Goal: Task Accomplishment & Management: Complete application form

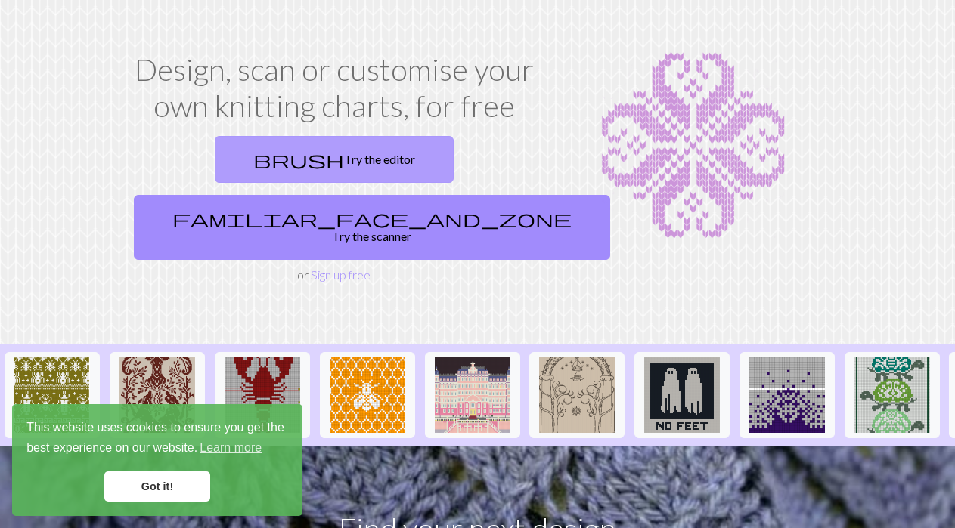
click at [215, 157] on link "brush Try the editor" at bounding box center [334, 159] width 239 height 47
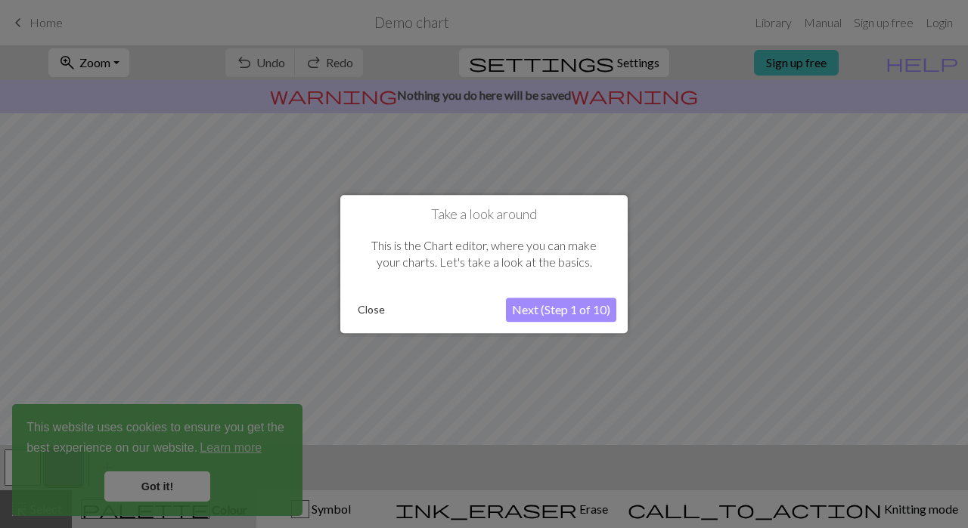
click at [374, 313] on button "Close" at bounding box center [371, 310] width 39 height 23
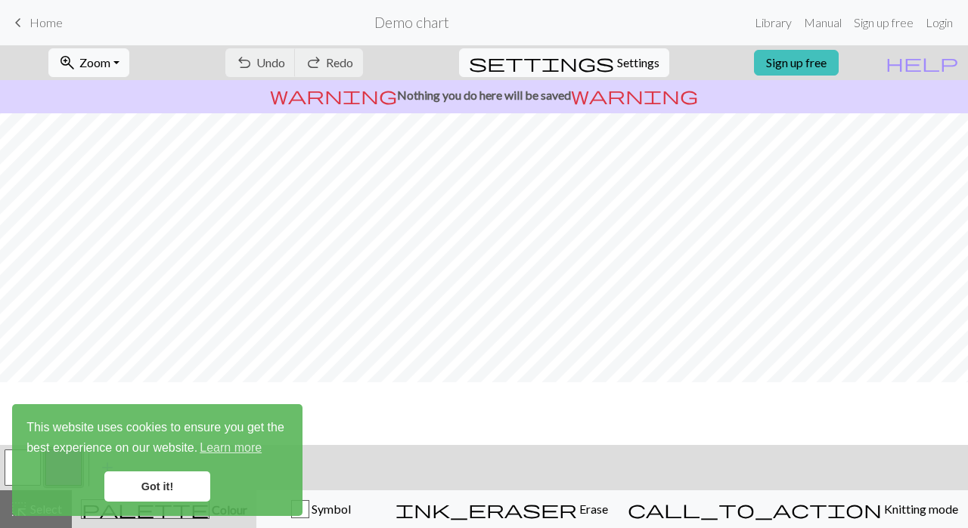
scroll to position [20, 0]
click at [338, 60] on div "undo Undo Undo redo Redo Redo" at bounding box center [294, 62] width 160 height 35
click at [329, 62] on div "undo Undo Undo redo Redo Redo" at bounding box center [294, 62] width 160 height 35
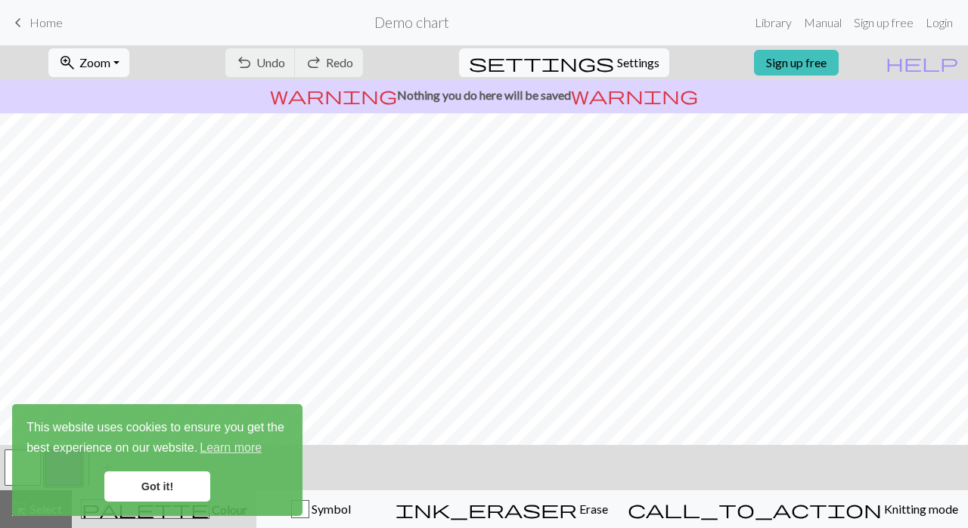
click at [329, 62] on div "undo Undo Undo redo Redo Redo" at bounding box center [294, 62] width 160 height 35
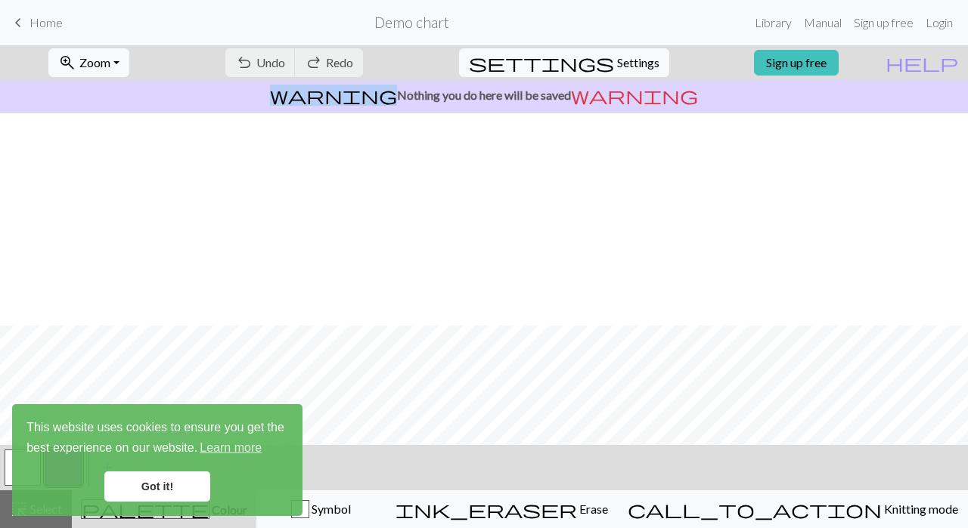
scroll to position [233, 0]
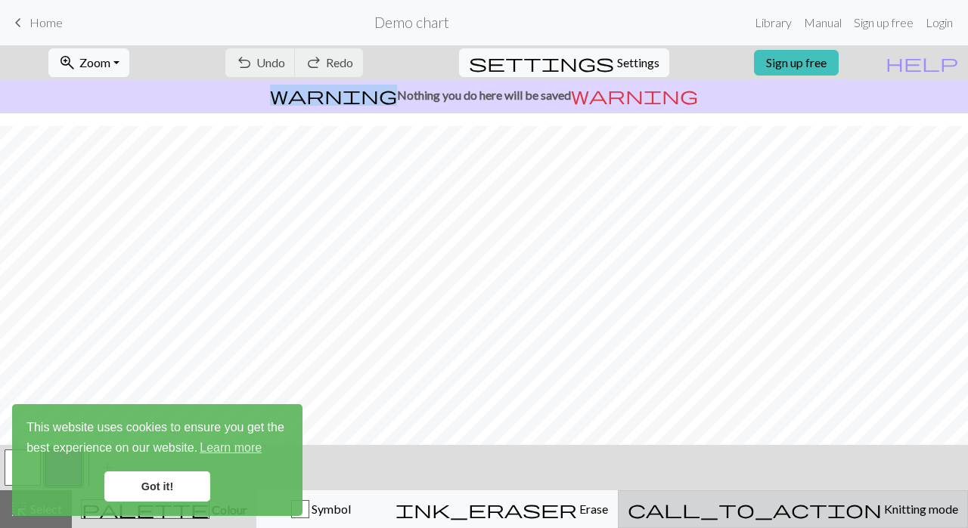
click at [882, 507] on span "Knitting mode" at bounding box center [920, 509] width 76 height 14
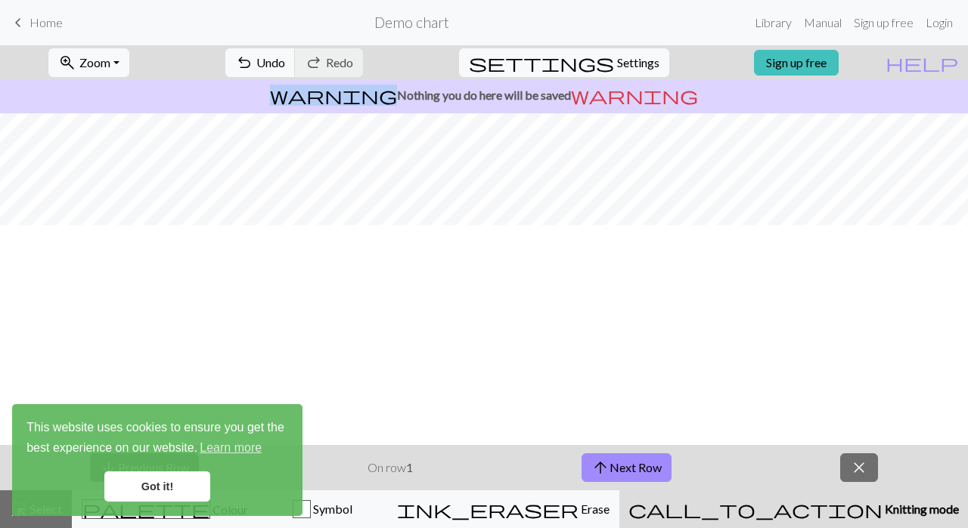
scroll to position [0, 0]
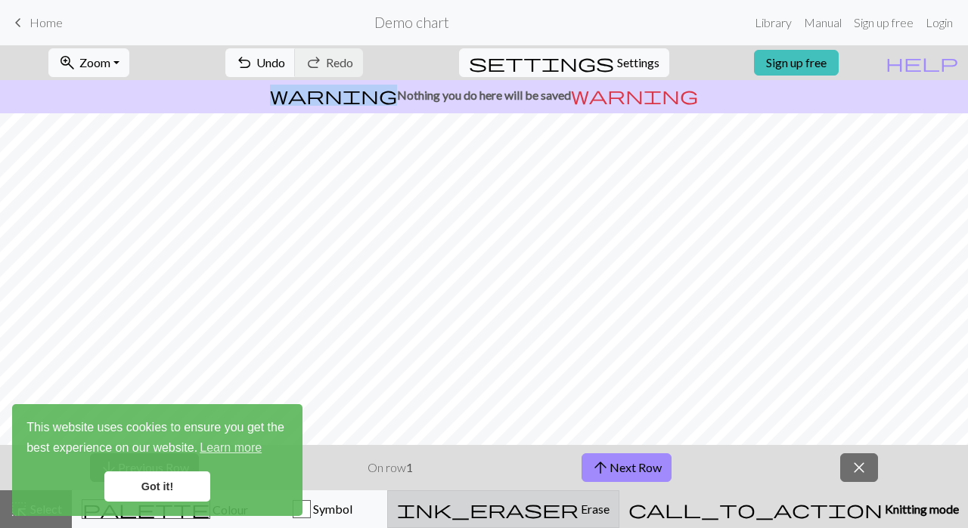
click at [609, 505] on span "Erase" at bounding box center [593, 509] width 31 height 14
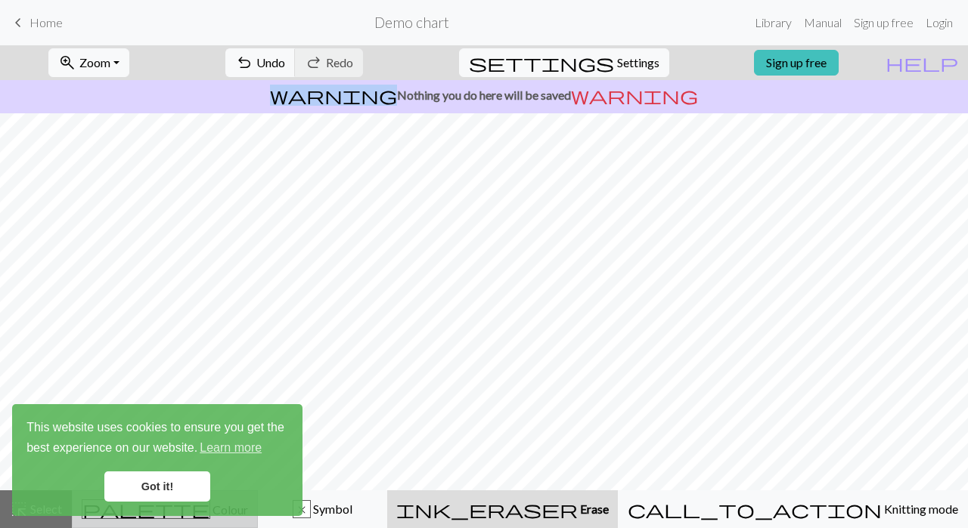
click at [159, 519] on span "palette" at bounding box center [145, 509] width 127 height 21
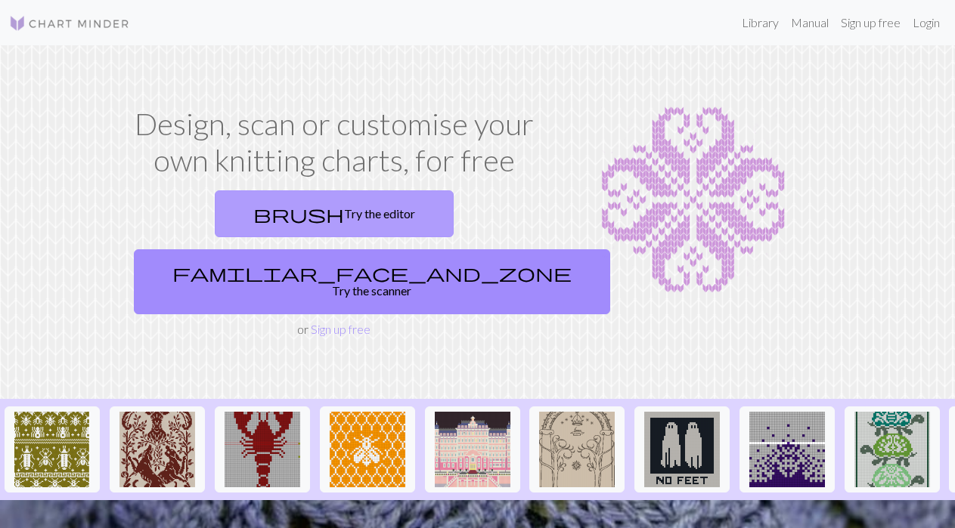
click at [241, 216] on link "brush Try the editor" at bounding box center [334, 214] width 239 height 47
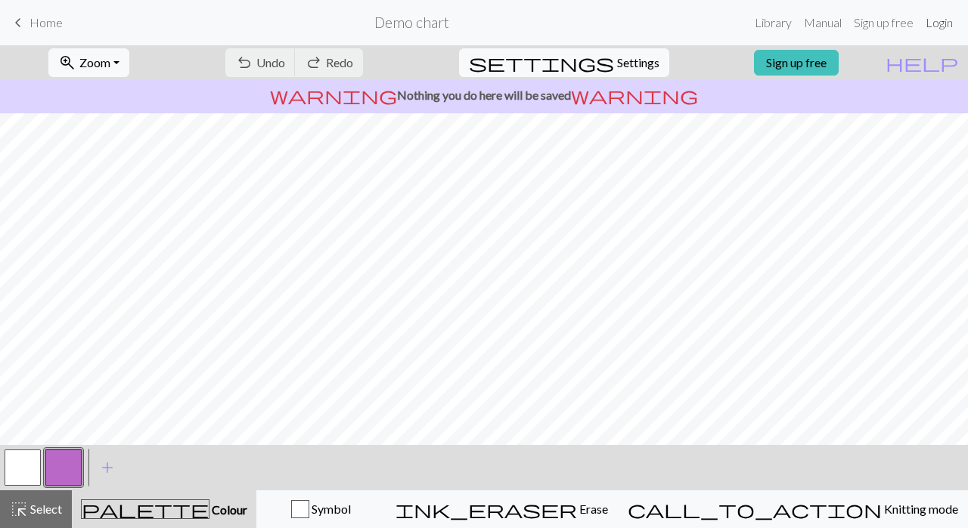
click at [942, 25] on link "Login" at bounding box center [938, 23] width 39 height 30
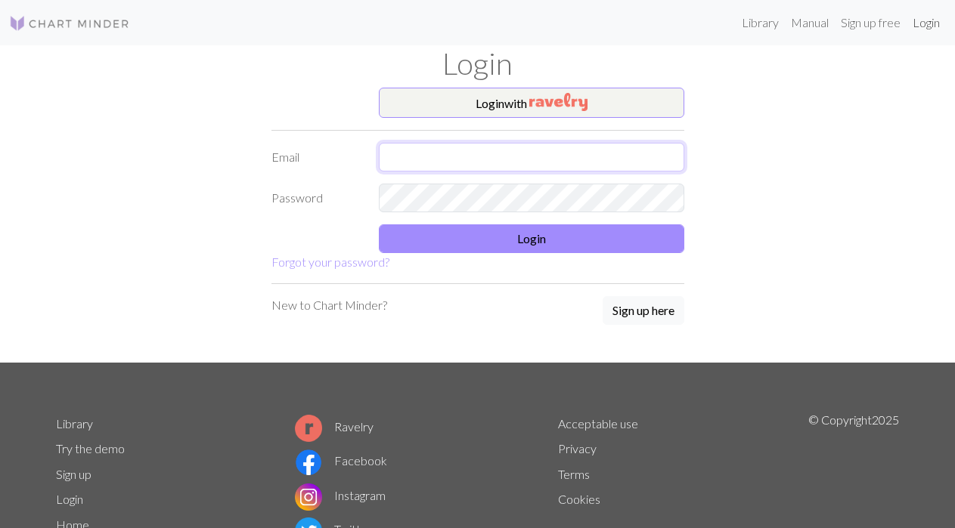
type input "[EMAIL_ADDRESS][DOMAIN_NAME]"
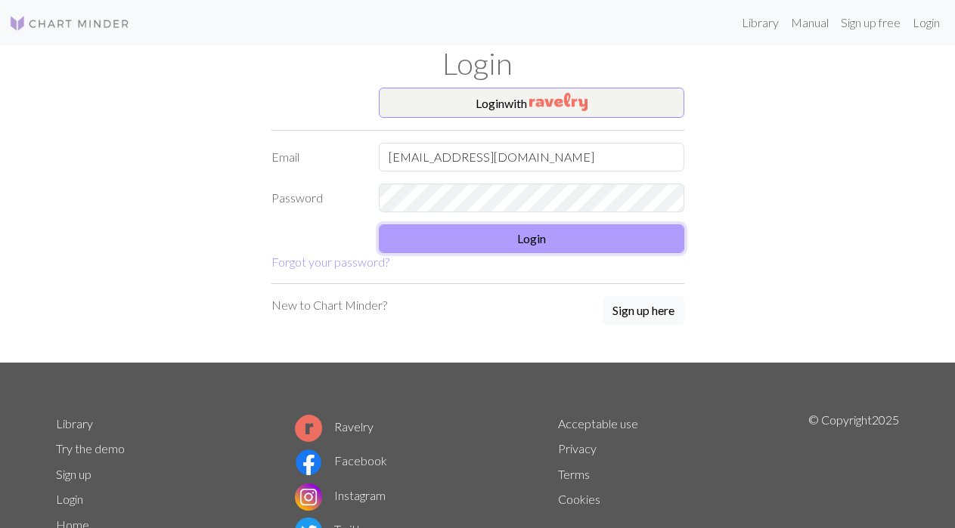
click at [539, 240] on button "Login" at bounding box center [531, 239] width 305 height 29
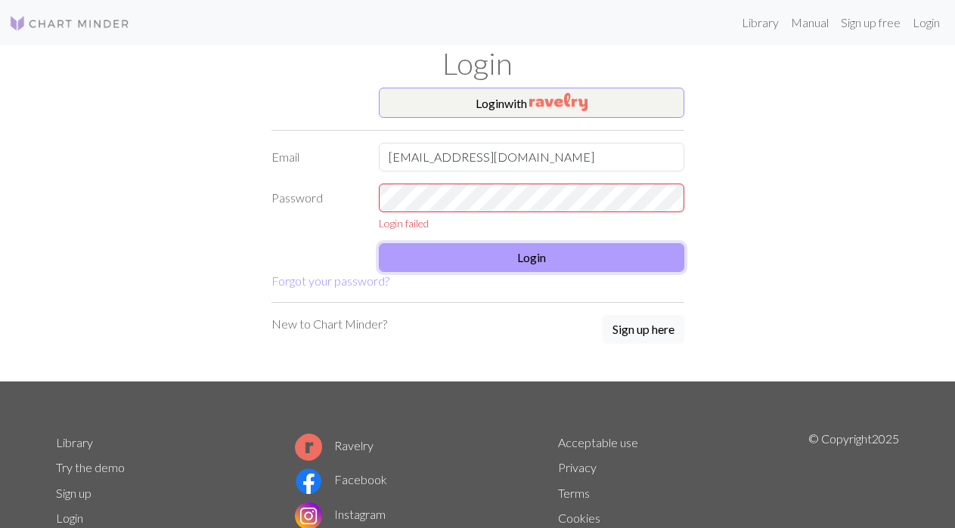
click at [536, 259] on button "Login" at bounding box center [531, 257] width 305 height 29
click at [355, 328] on p "New to Chart Minder?" at bounding box center [329, 324] width 116 height 18
click at [631, 329] on button "Sign up here" at bounding box center [644, 329] width 82 height 29
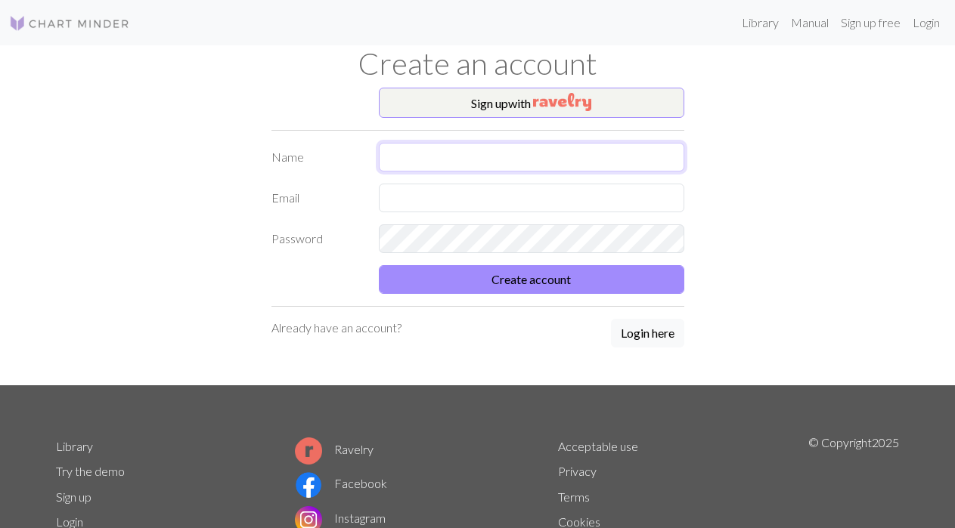
click at [453, 159] on input "text" at bounding box center [531, 157] width 305 height 29
type input "[PERSON_NAME]"
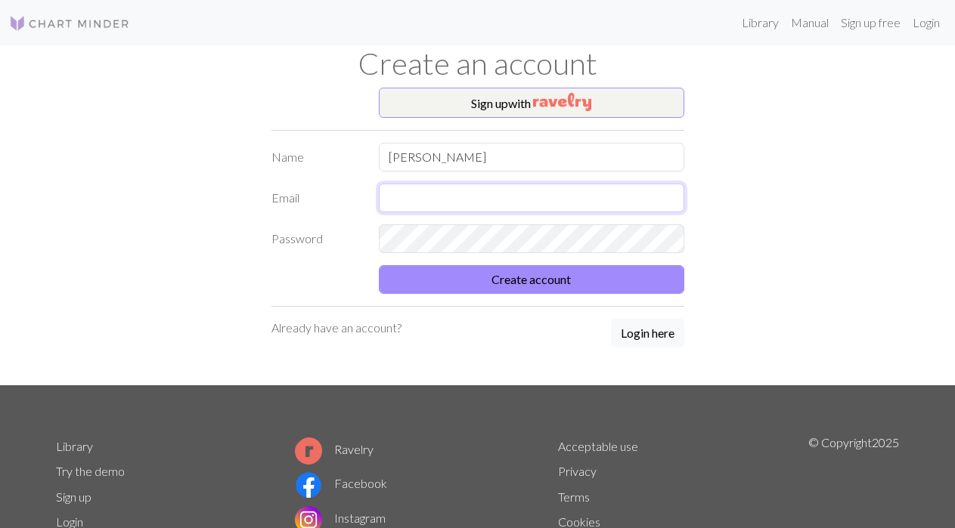
click at [485, 194] on input "text" at bounding box center [531, 198] width 305 height 29
type input "[EMAIL_ADDRESS][DOMAIN_NAME]"
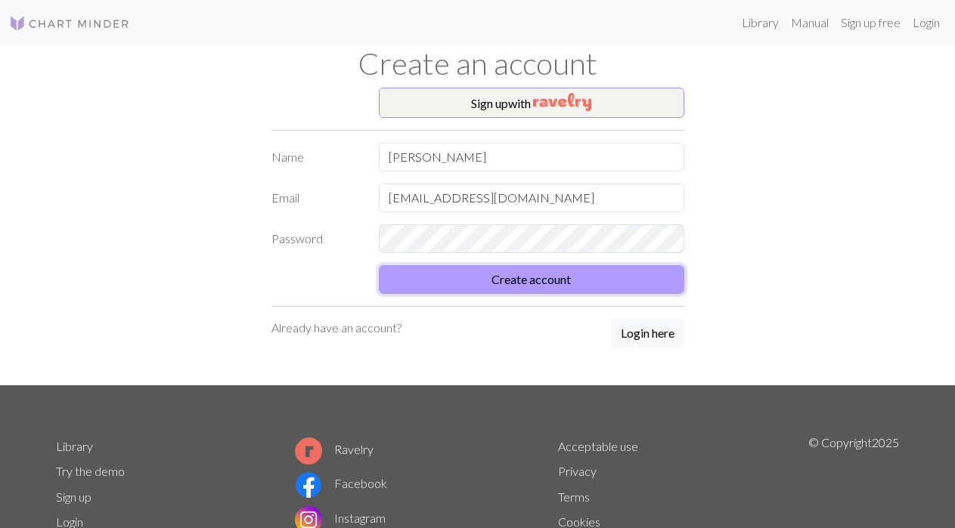
click at [532, 281] on button "Create account" at bounding box center [531, 279] width 305 height 29
